Goal: Communication & Community: Connect with others

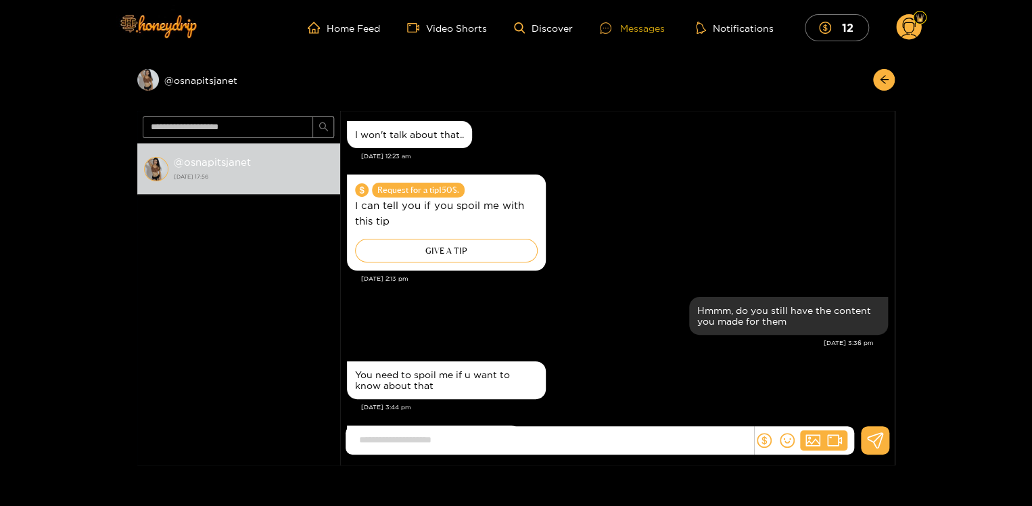
scroll to position [1390, 0]
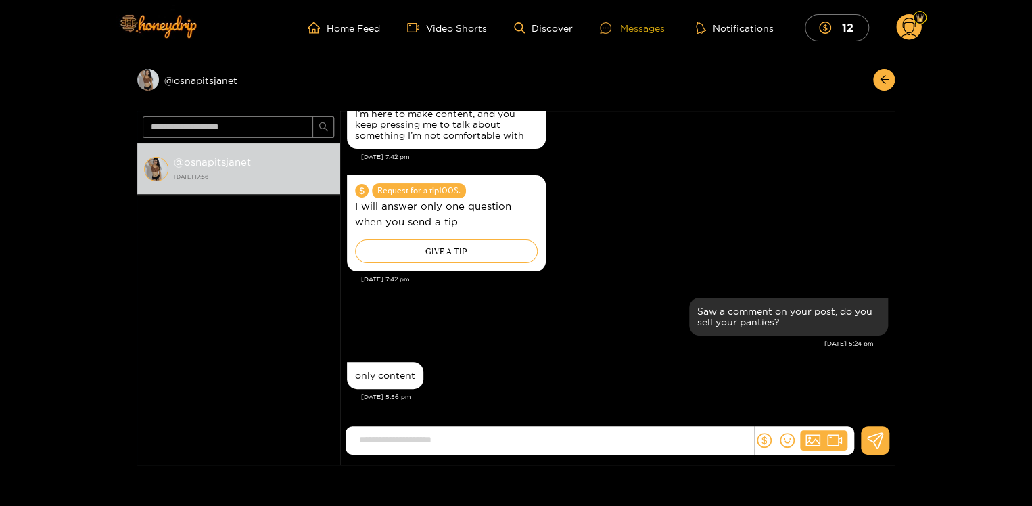
click at [634, 24] on div "Messages" at bounding box center [632, 28] width 65 height 16
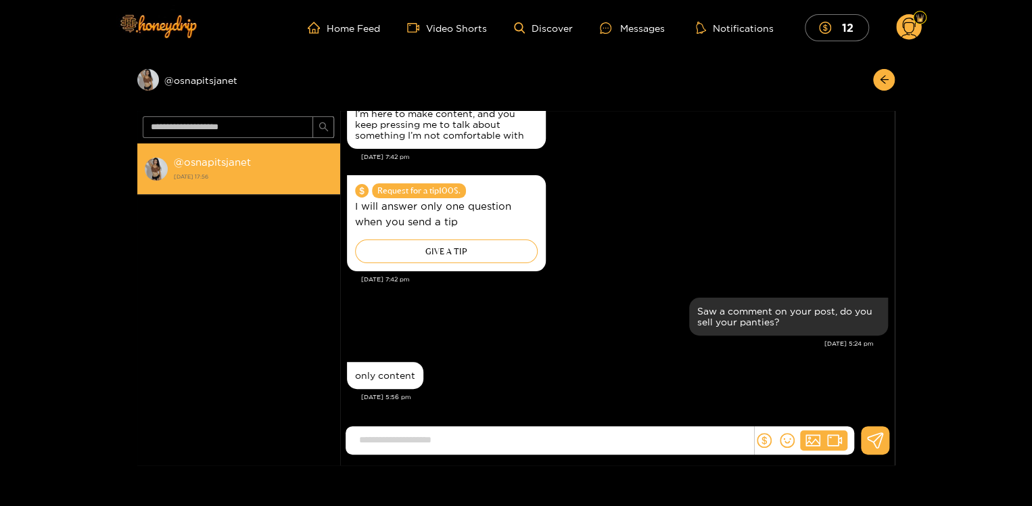
click at [218, 162] on strong "@ osnapitsjanet" at bounding box center [212, 161] width 77 height 11
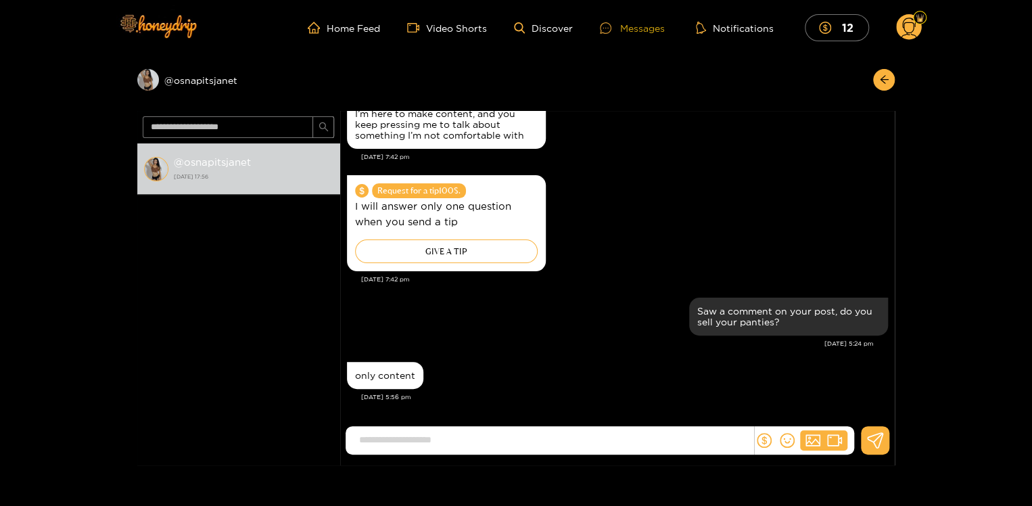
click at [638, 26] on div "Messages" at bounding box center [632, 28] width 65 height 16
click at [177, 26] on img at bounding box center [157, 25] width 95 height 57
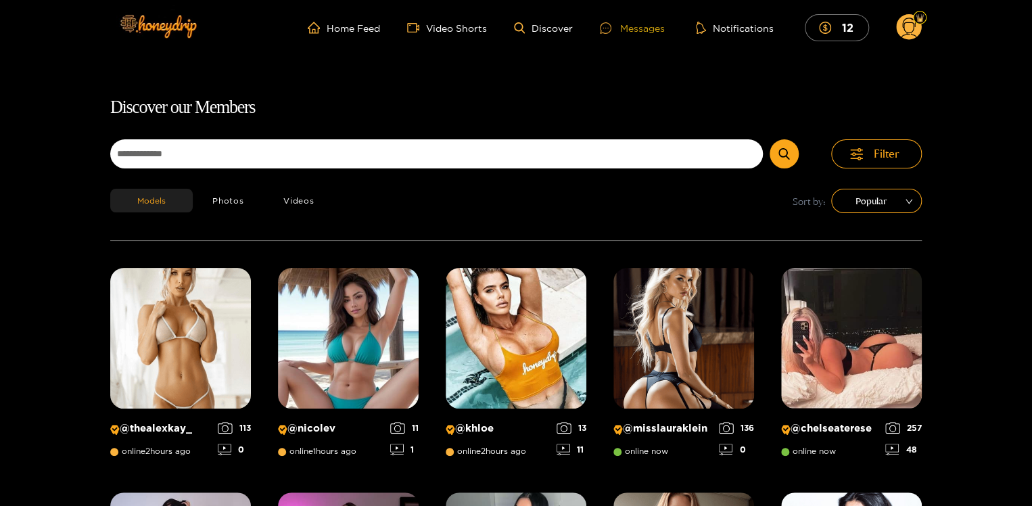
click at [643, 28] on div "Messages" at bounding box center [632, 28] width 65 height 16
